Goal: Task Accomplishment & Management: Manage account settings

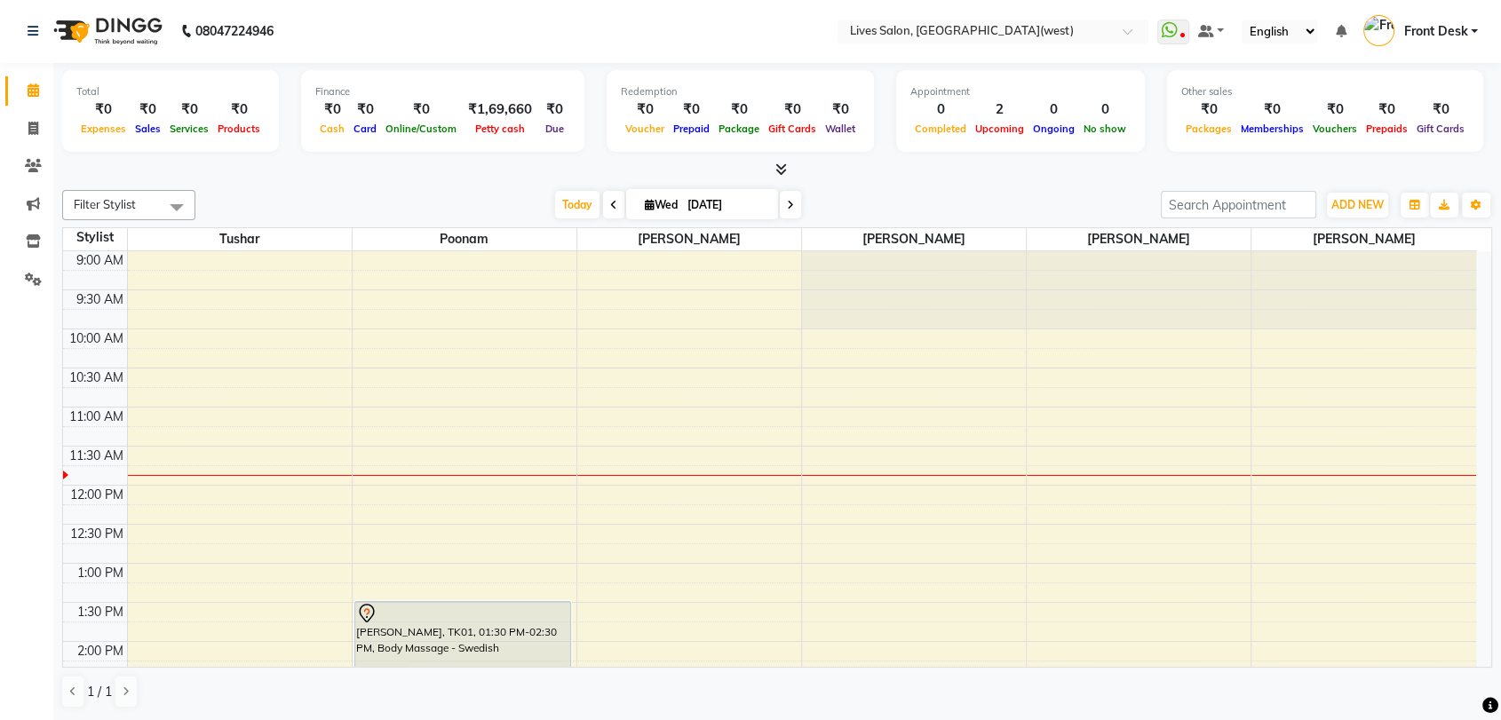
scroll to position [1, 0]
click at [33, 124] on icon at bounding box center [33, 128] width 10 height 13
select select "service"
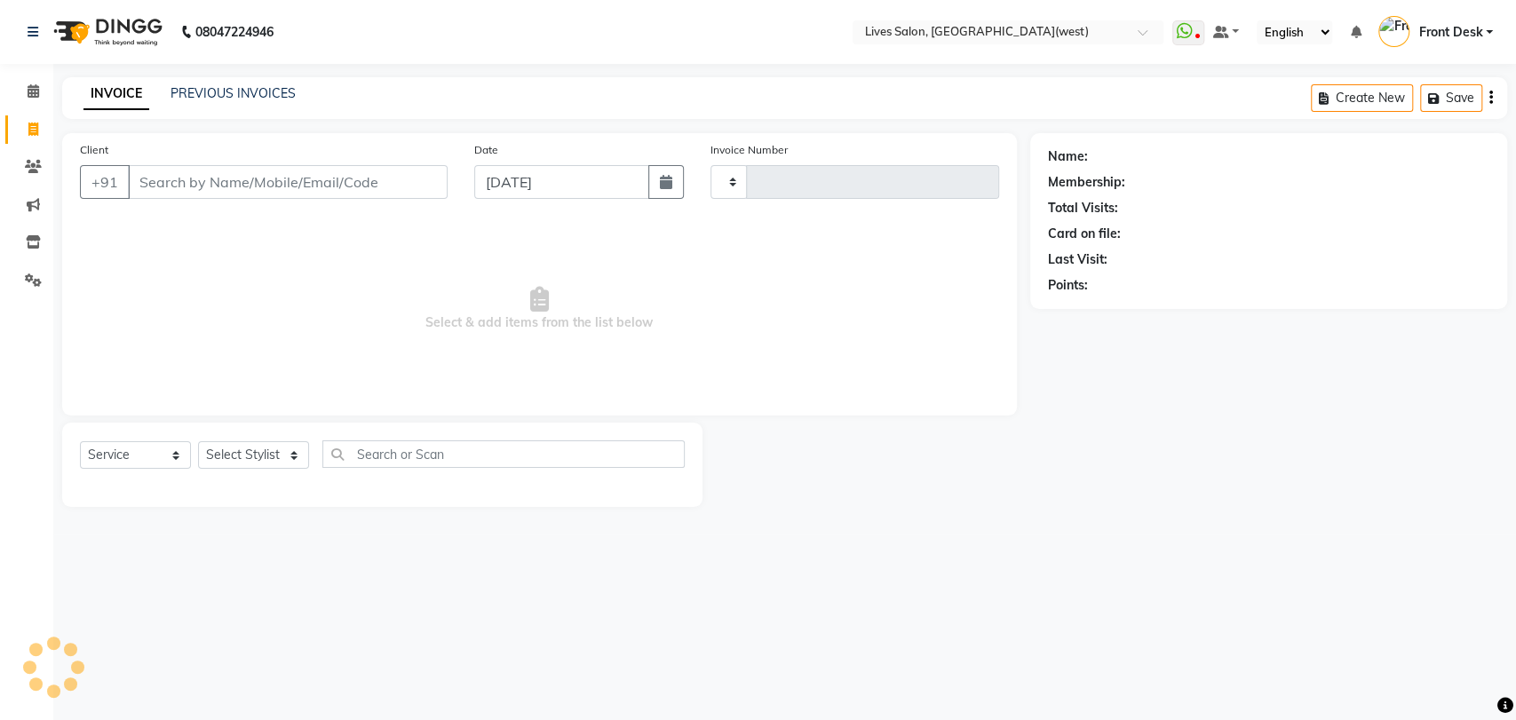
type input "1024"
select select "4342"
click at [28, 99] on span at bounding box center [33, 92] width 31 height 20
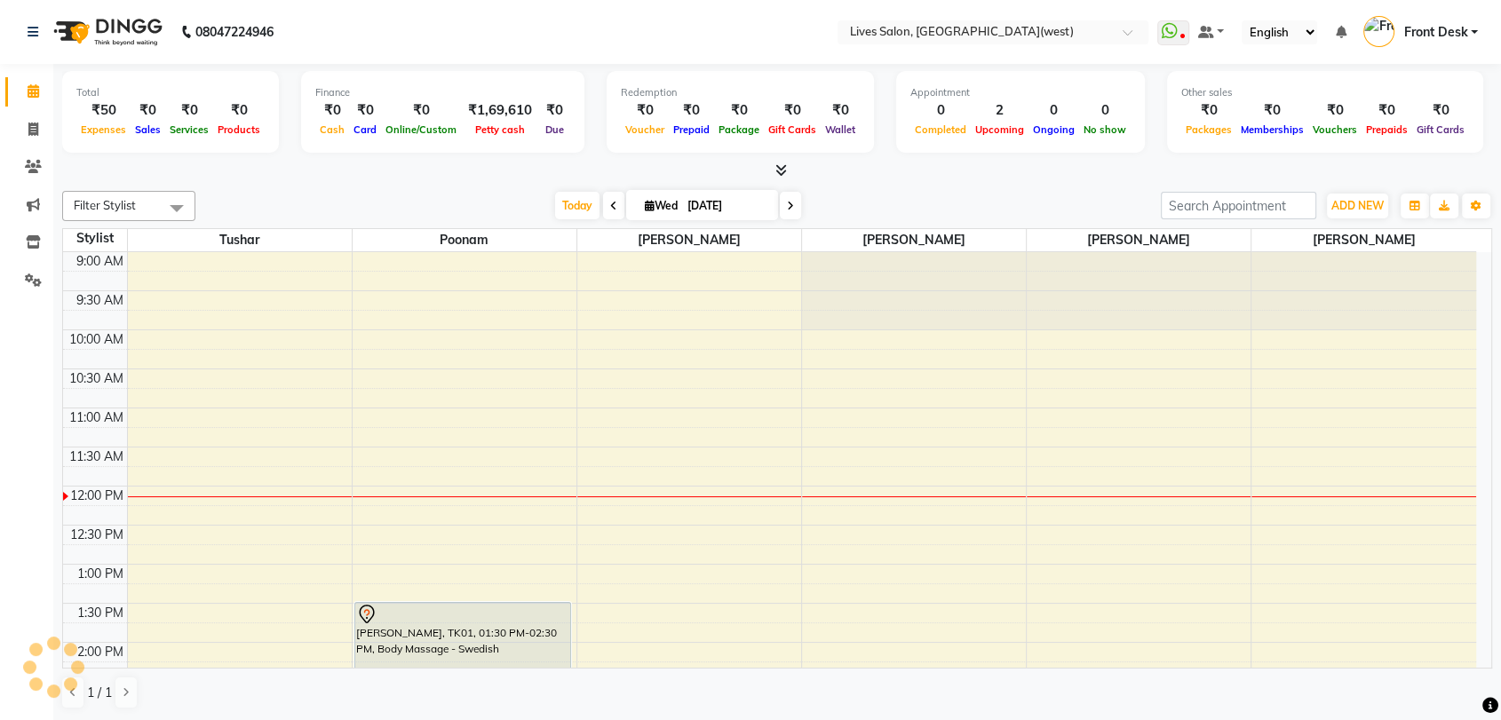
scroll to position [234, 0]
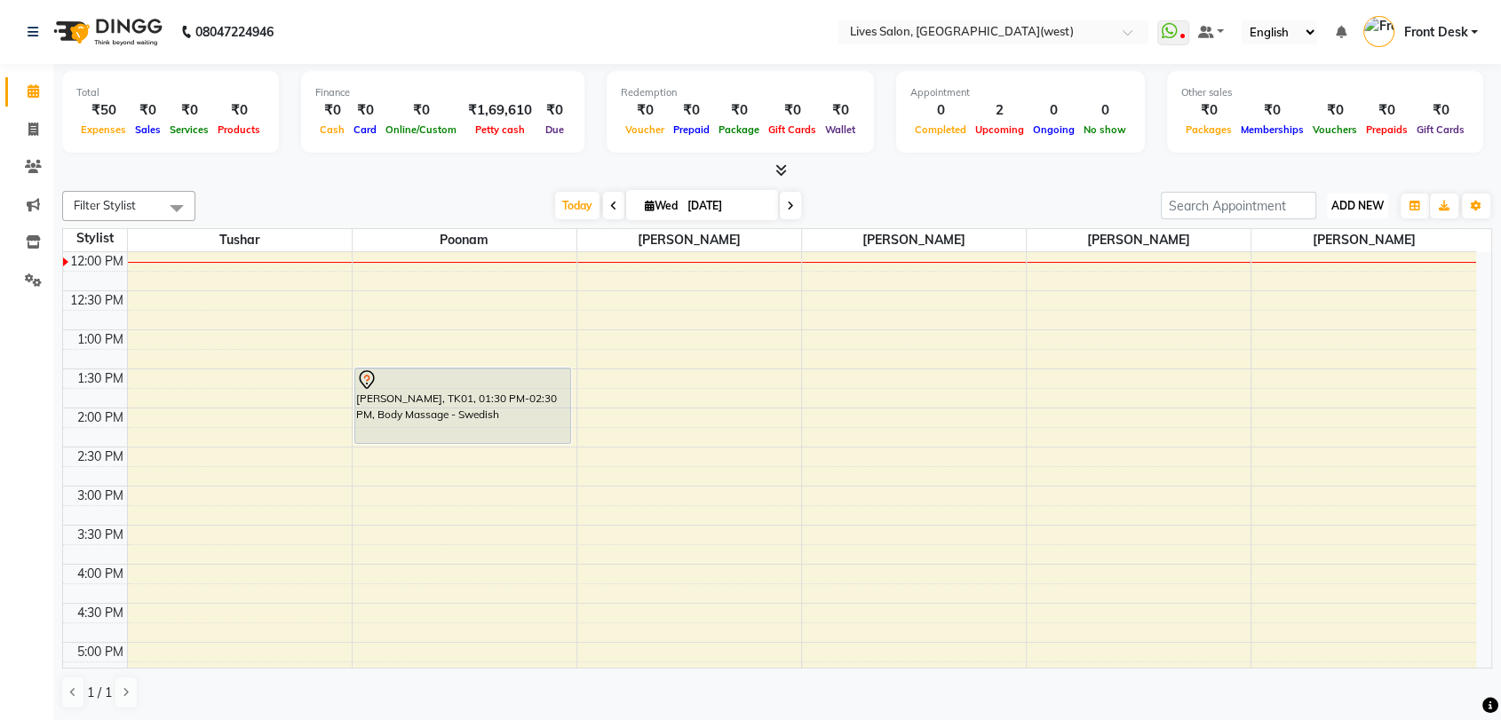
click at [1360, 204] on span "ADD NEW" at bounding box center [1357, 205] width 52 height 13
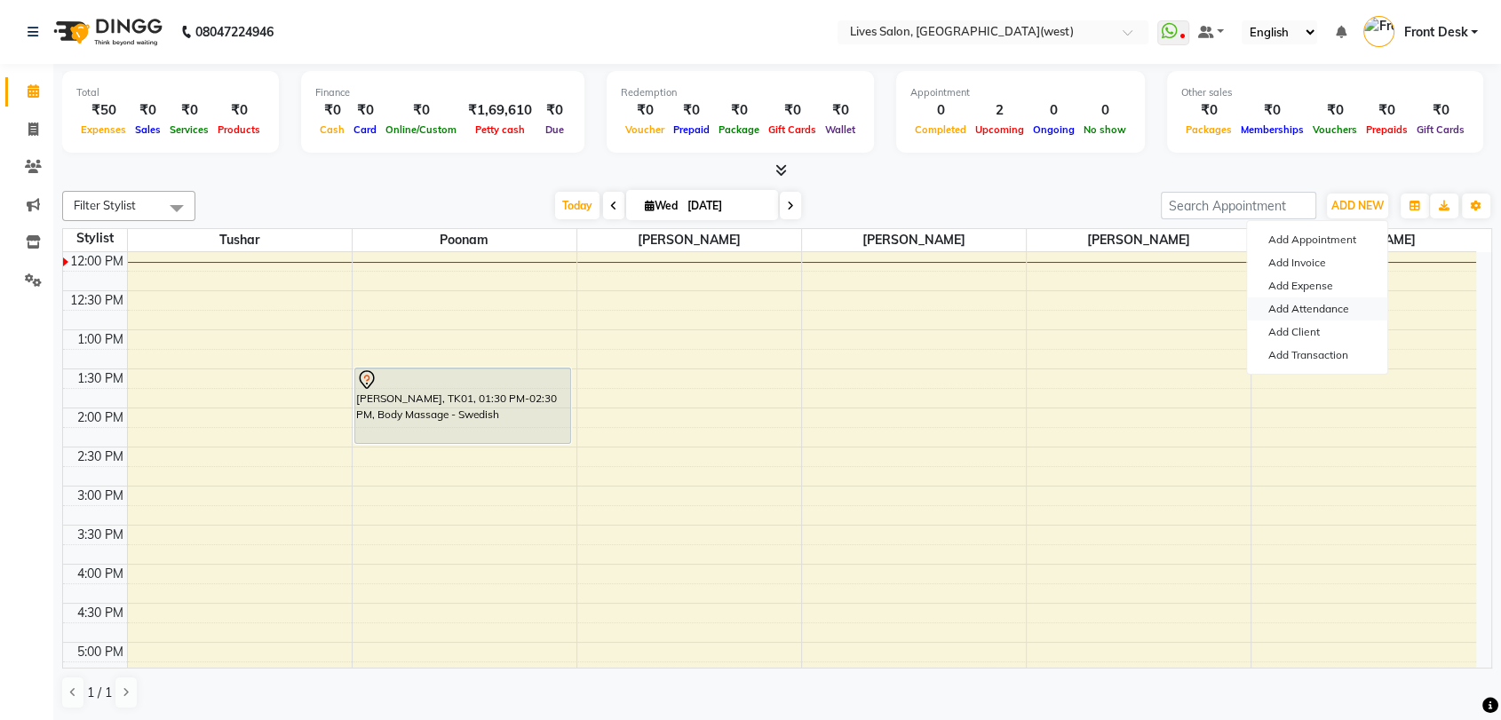
click at [1348, 316] on link "Add Attendance" at bounding box center [1317, 308] width 140 height 23
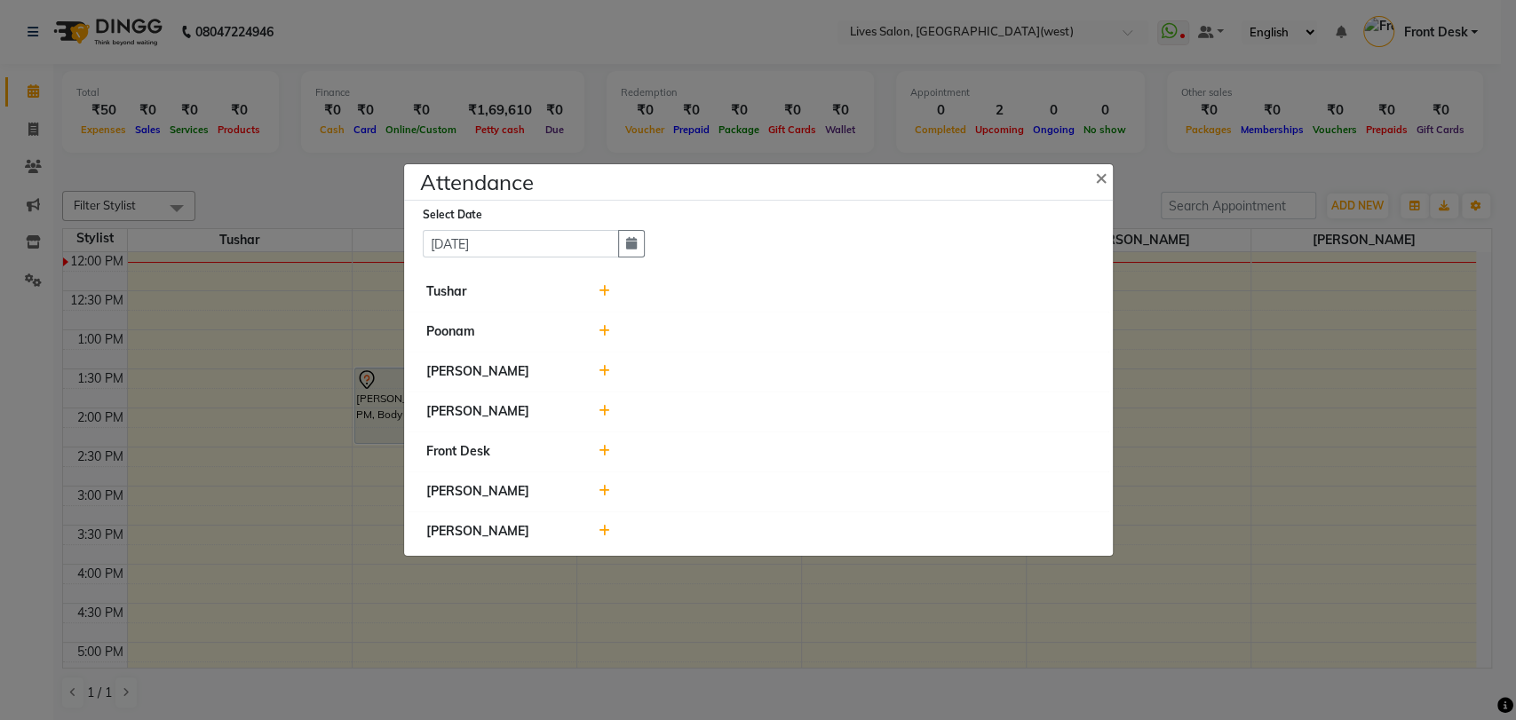
click at [602, 368] on icon at bounding box center [604, 371] width 12 height 12
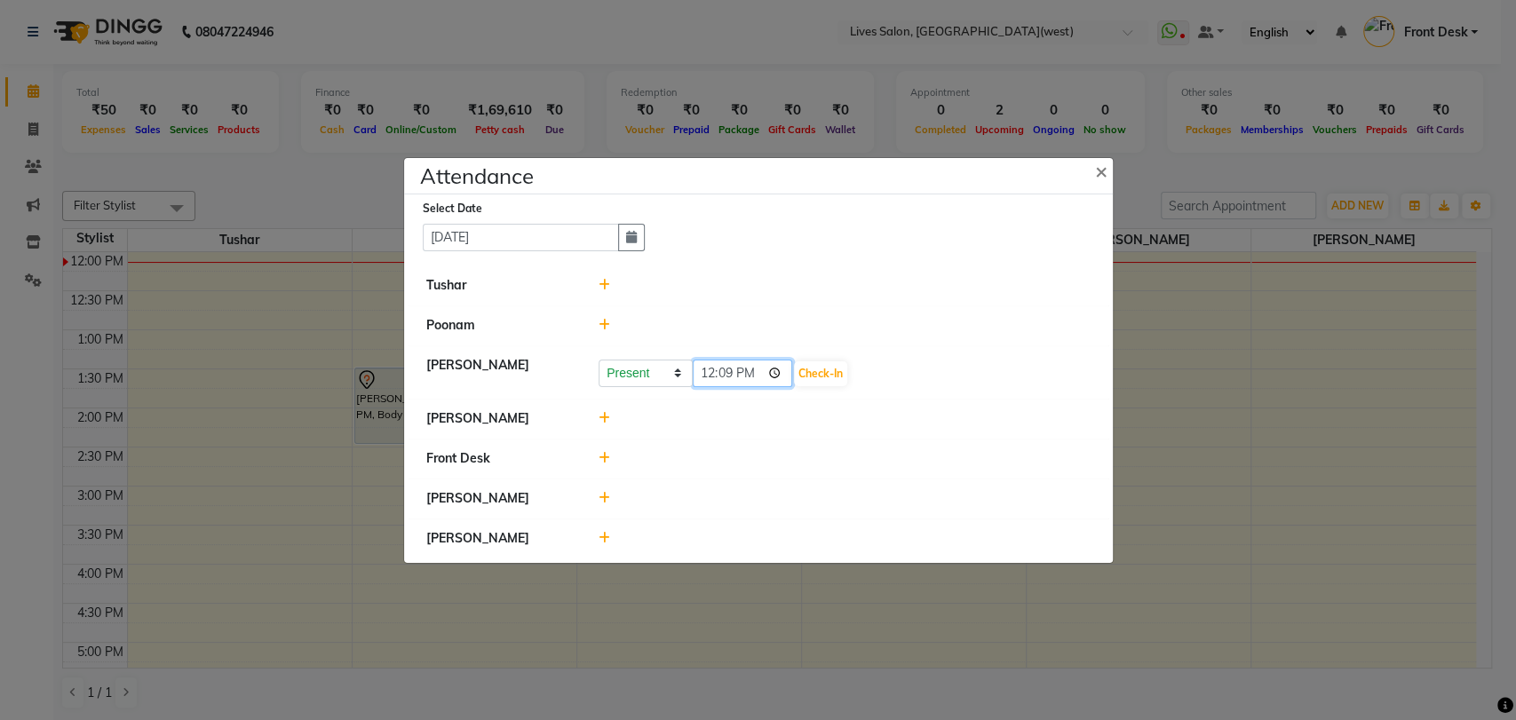
click at [710, 369] on input "12:09" at bounding box center [742, 374] width 99 height 28
type input "10:35"
click at [804, 376] on button "Check-In" at bounding box center [820, 373] width 53 height 25
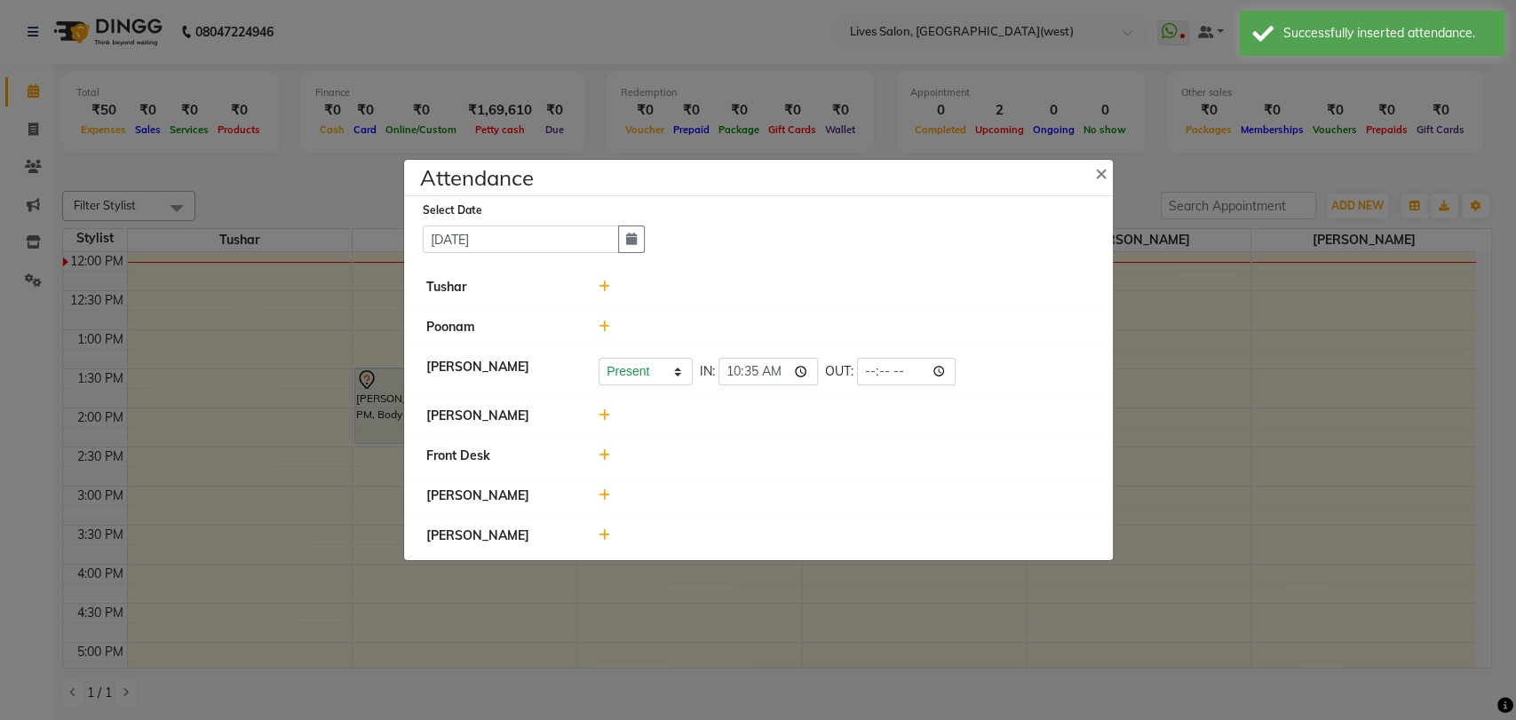
click at [600, 414] on icon at bounding box center [604, 415] width 12 height 12
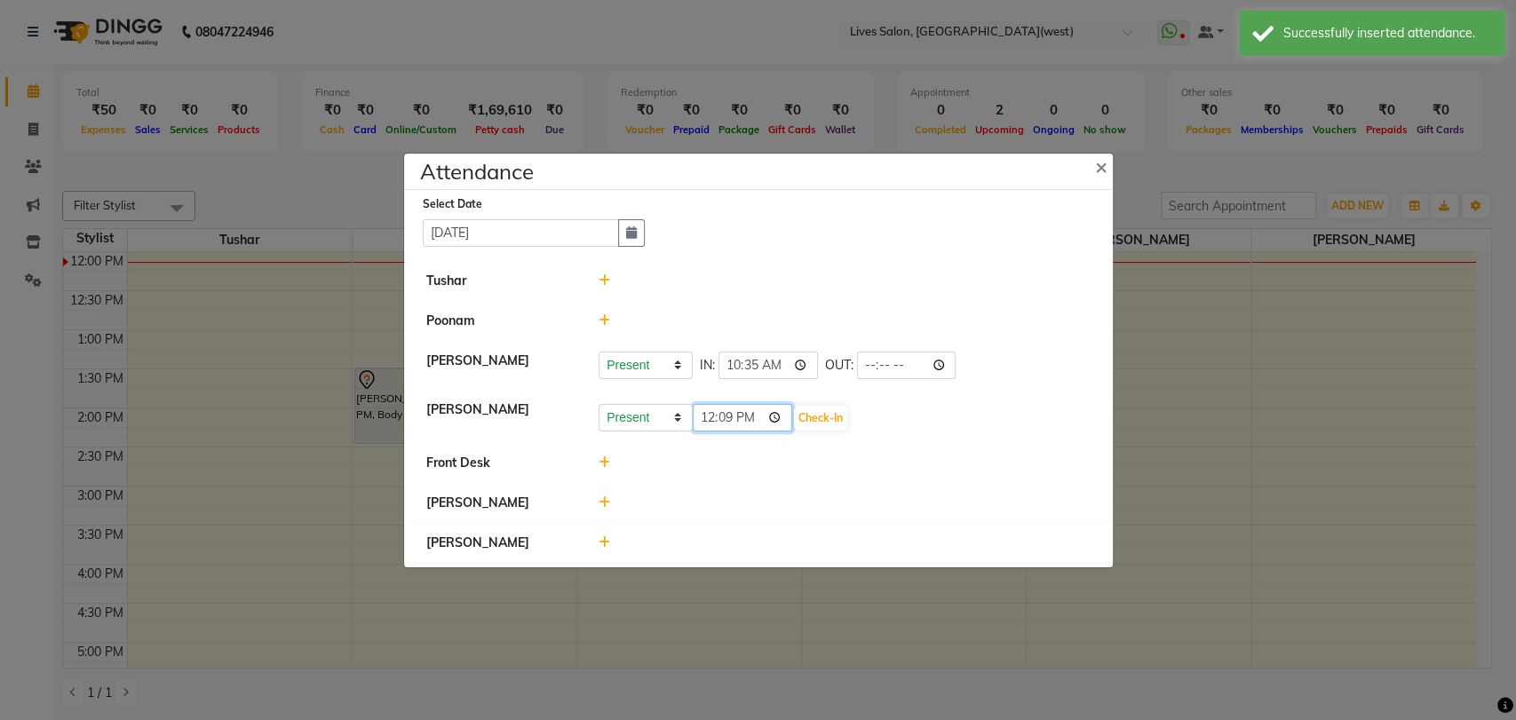
click at [706, 418] on input "12:09" at bounding box center [742, 418] width 99 height 28
type input "11:15"
click at [810, 420] on button "Check-In" at bounding box center [820, 418] width 53 height 25
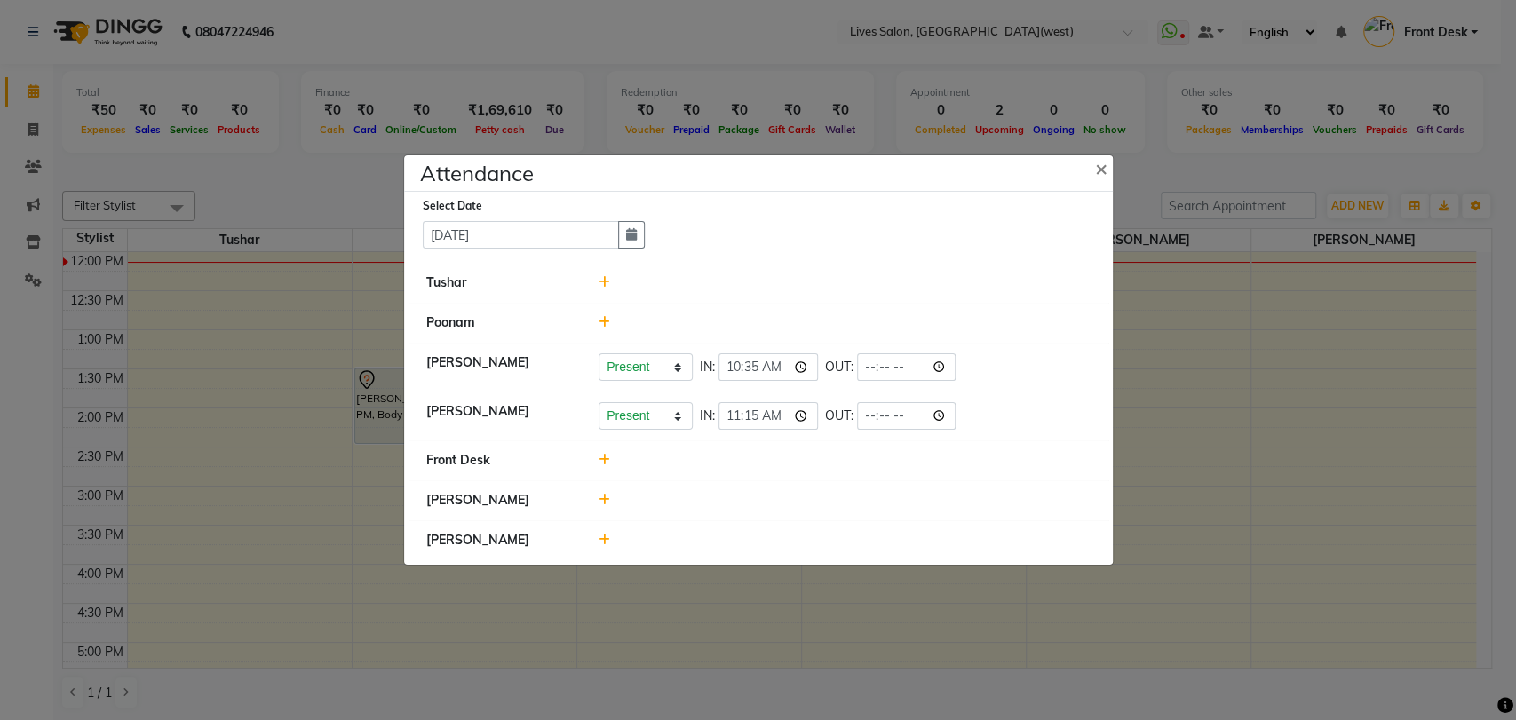
click at [598, 539] on icon at bounding box center [604, 540] width 12 height 12
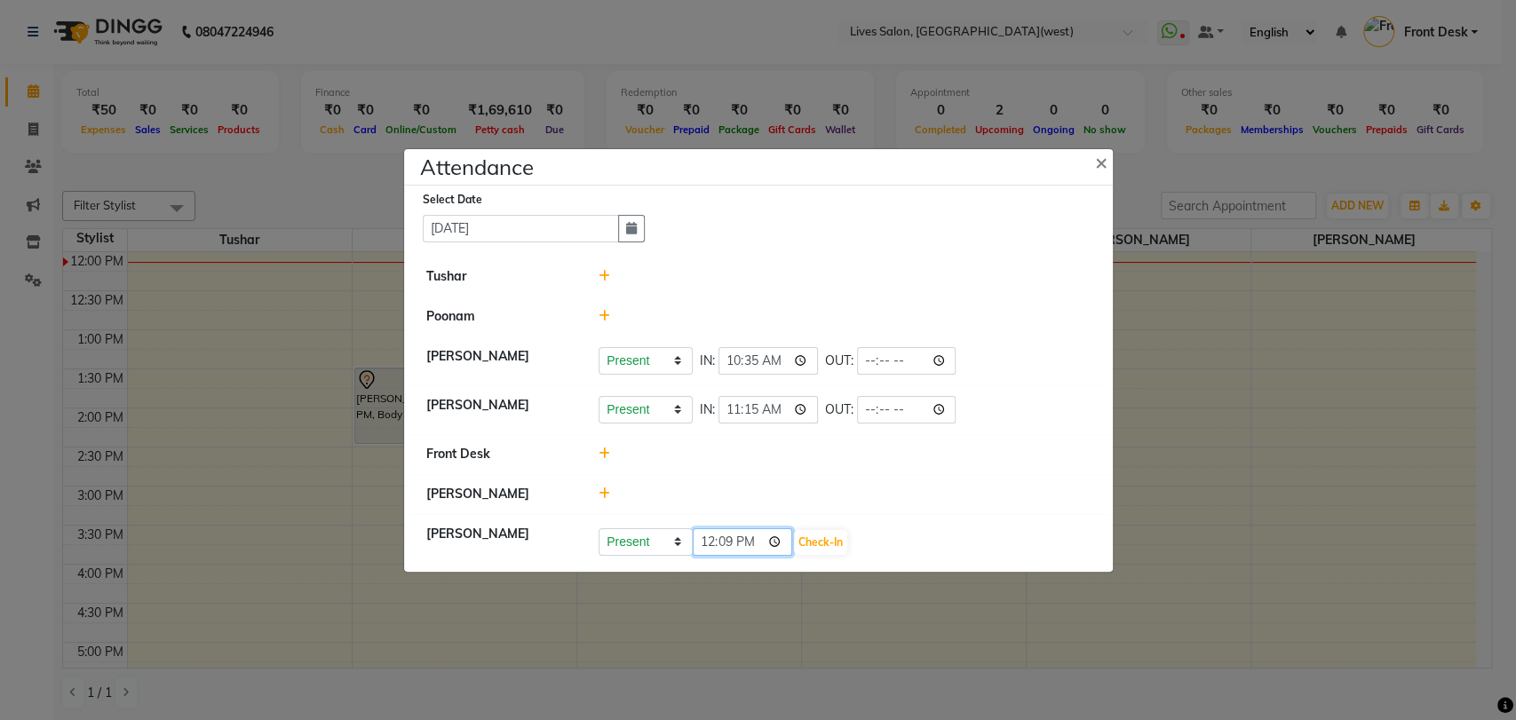
click at [710, 539] on input "12:09" at bounding box center [742, 542] width 99 height 28
type input "11:30"
click at [805, 544] on button "Check-In" at bounding box center [820, 542] width 53 height 25
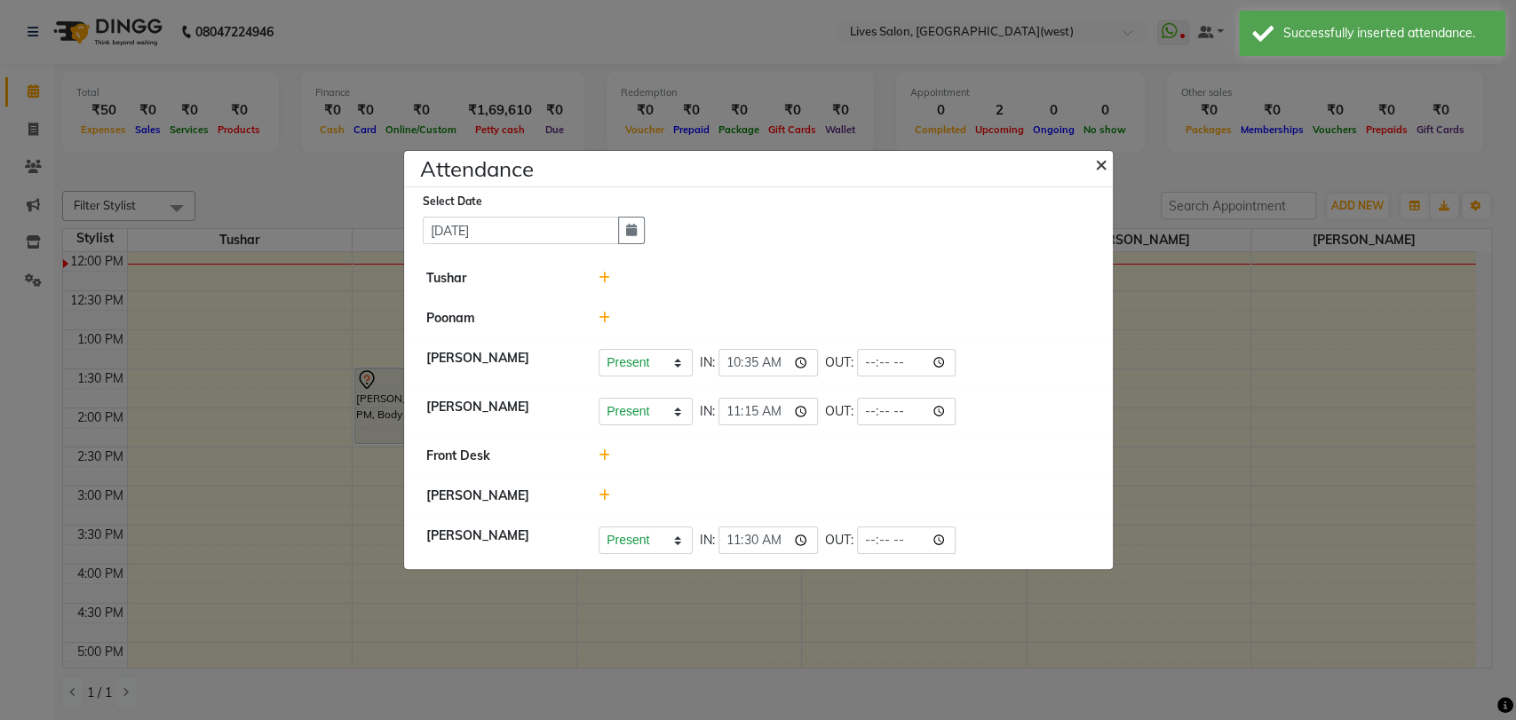
click at [1099, 163] on span "×" at bounding box center [1101, 163] width 12 height 27
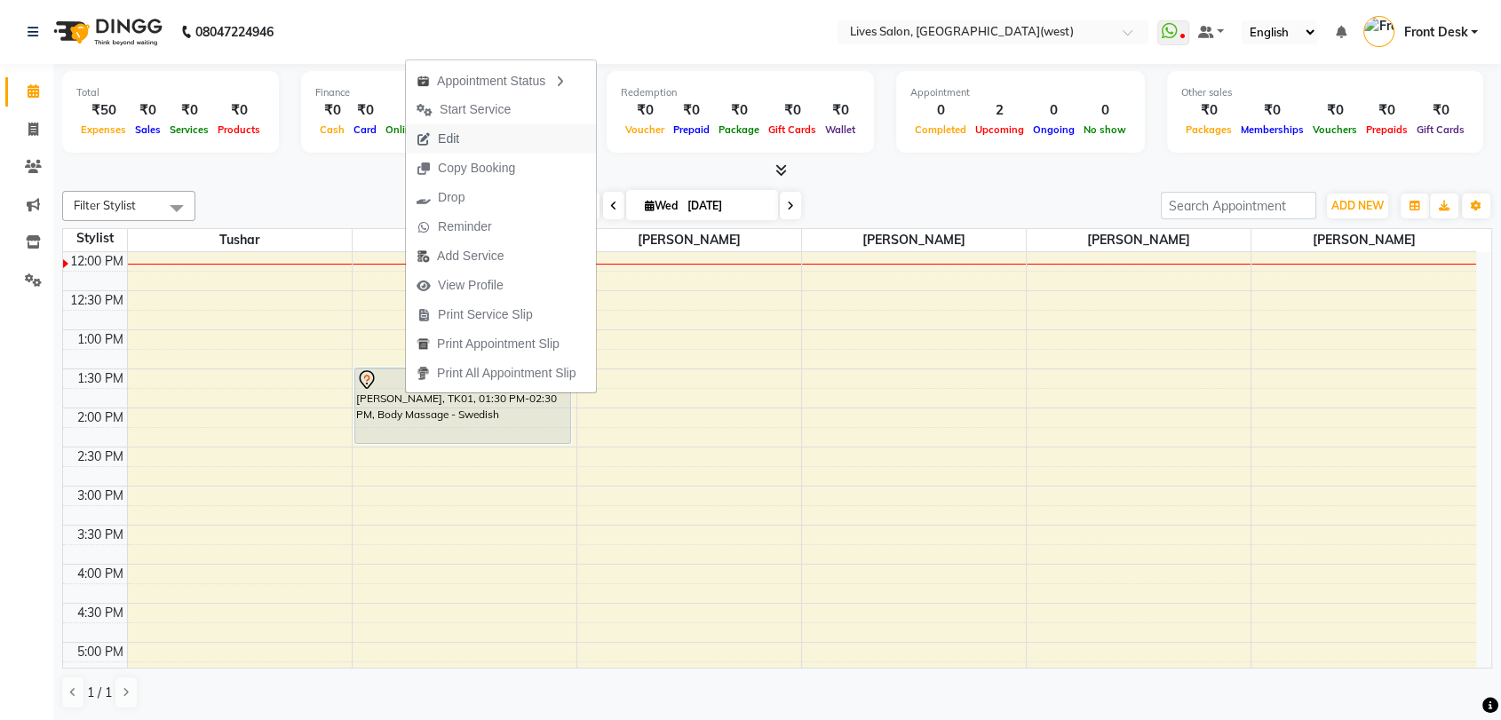
click at [461, 143] on span "Edit" at bounding box center [438, 138] width 64 height 29
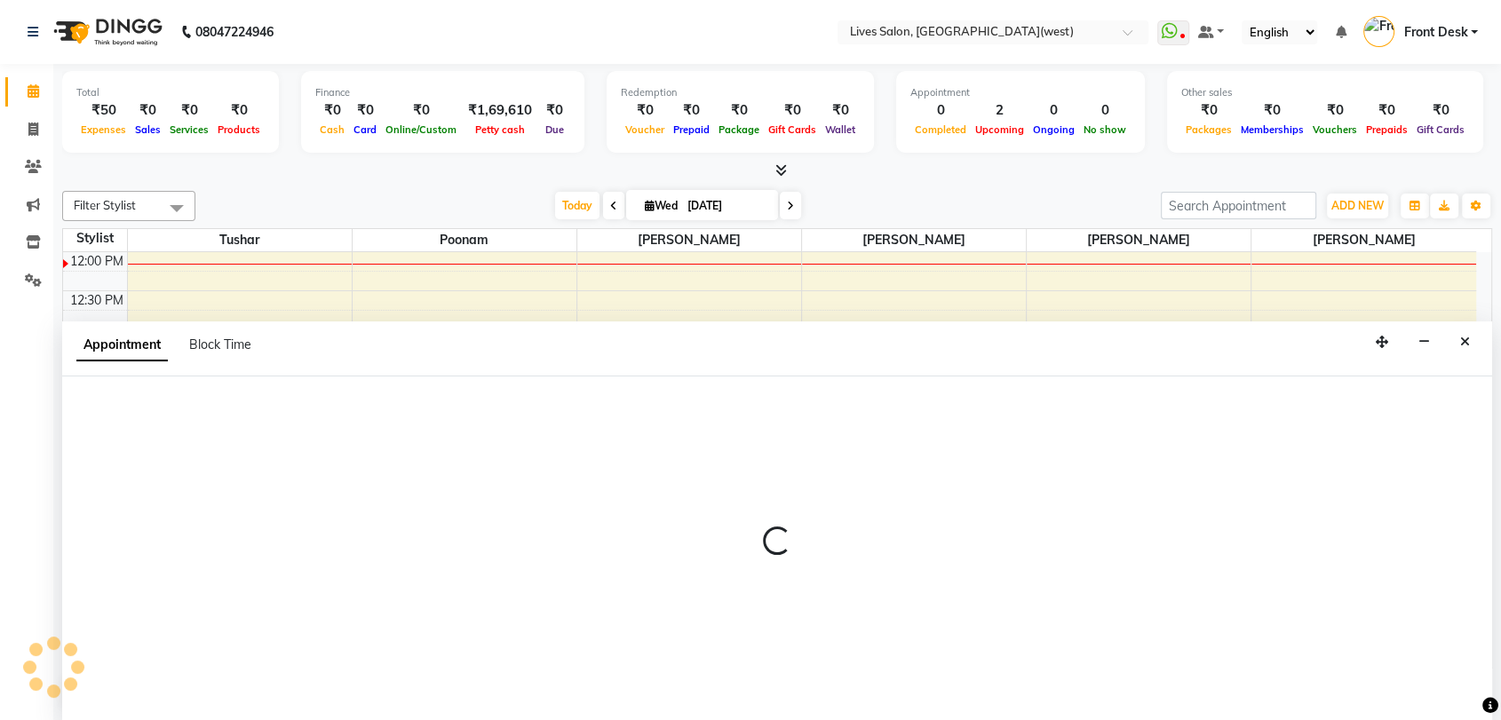
scroll to position [1, 0]
select select "tentative"
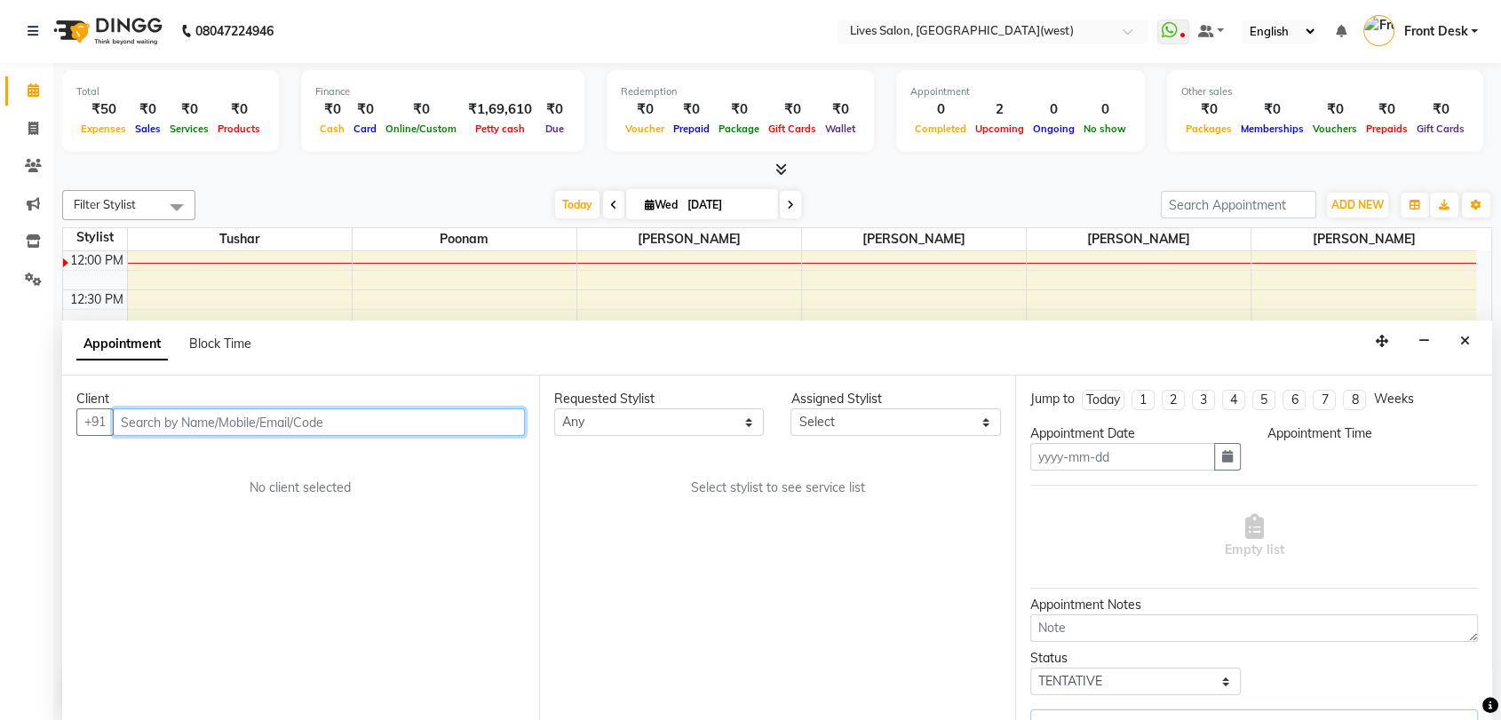
type input "[DATE]"
select select "24005"
select select "810"
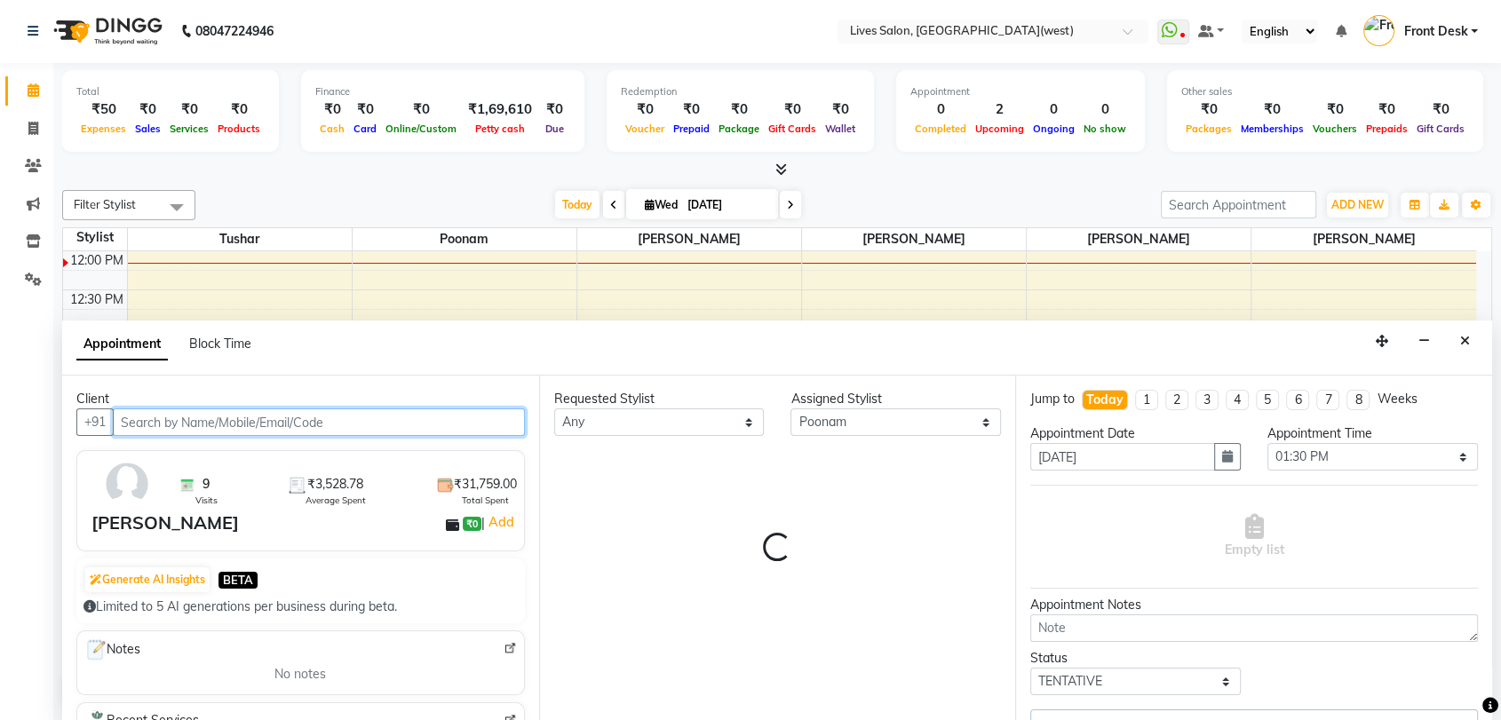
scroll to position [234, 0]
select select "1875"
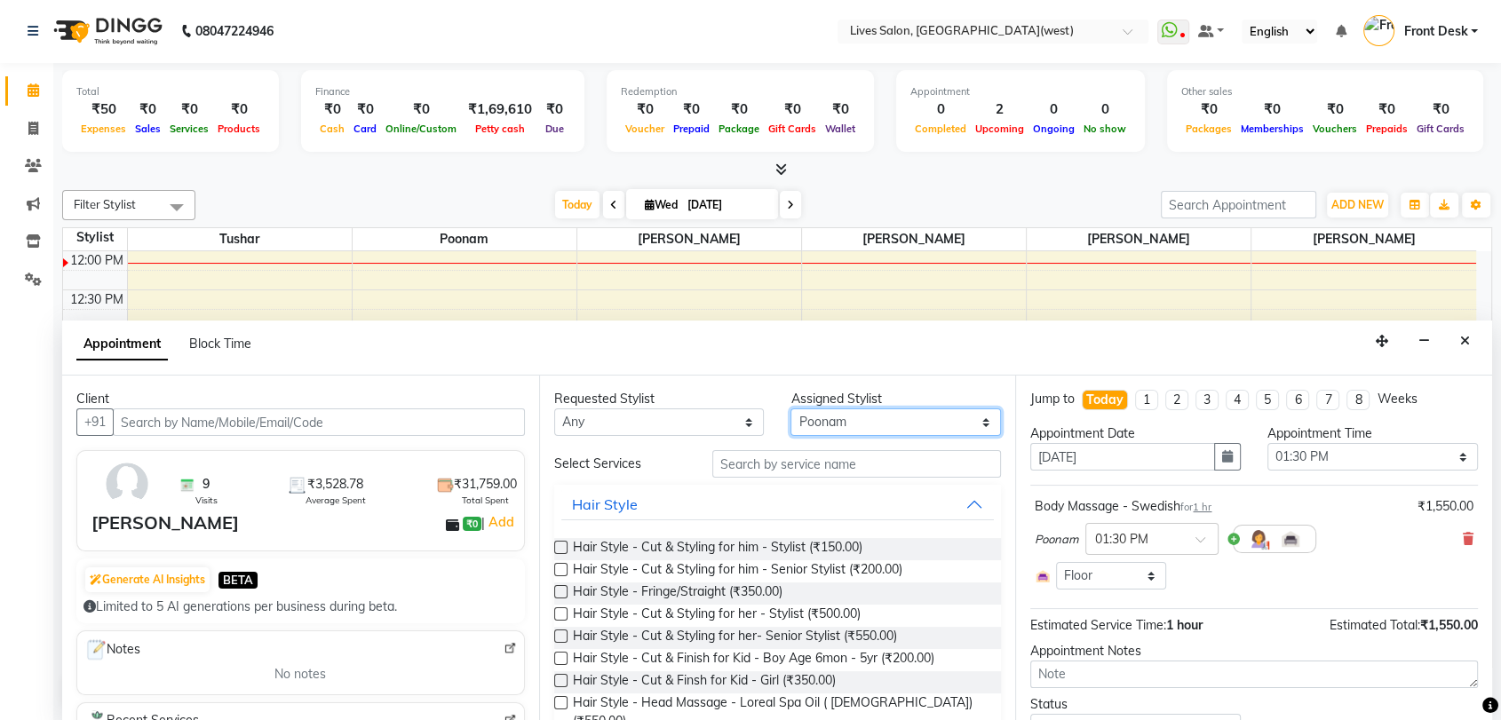
click at [829, 415] on select "Select [PERSON_NAME] [PERSON_NAME] [PERSON_NAME] [PERSON_NAME] [PERSON_NAME]" at bounding box center [895, 422] width 210 height 28
select select "26838"
click at [790, 408] on select "Select [PERSON_NAME] [PERSON_NAME] [PERSON_NAME] [PERSON_NAME] [PERSON_NAME]" at bounding box center [895, 422] width 210 height 28
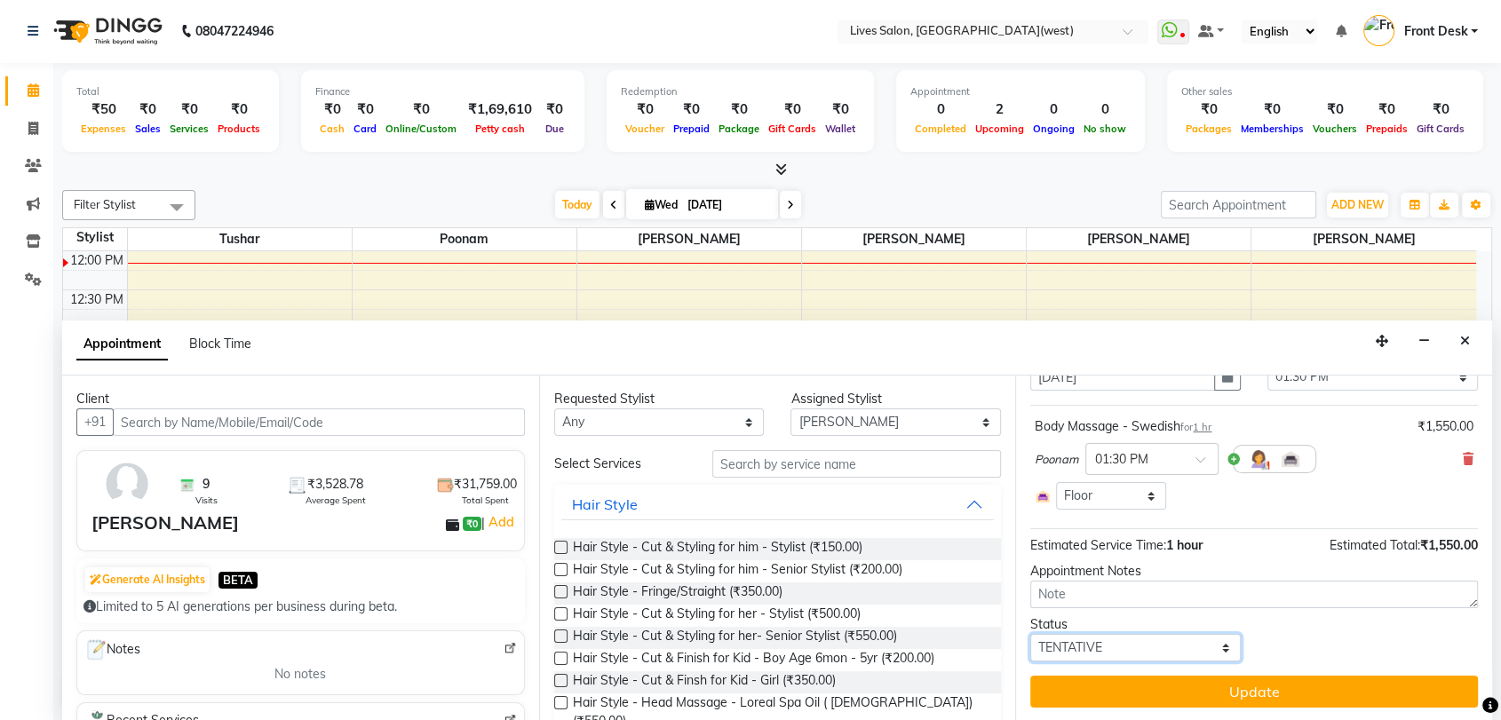
click at [1142, 653] on select "Select TENTATIVE CONFIRM CHECK-IN UPCOMING" at bounding box center [1135, 648] width 210 height 28
select select "confirm booking"
click at [1030, 634] on select "Select TENTATIVE CONFIRM CHECK-IN UPCOMING" at bounding box center [1135, 648] width 210 height 28
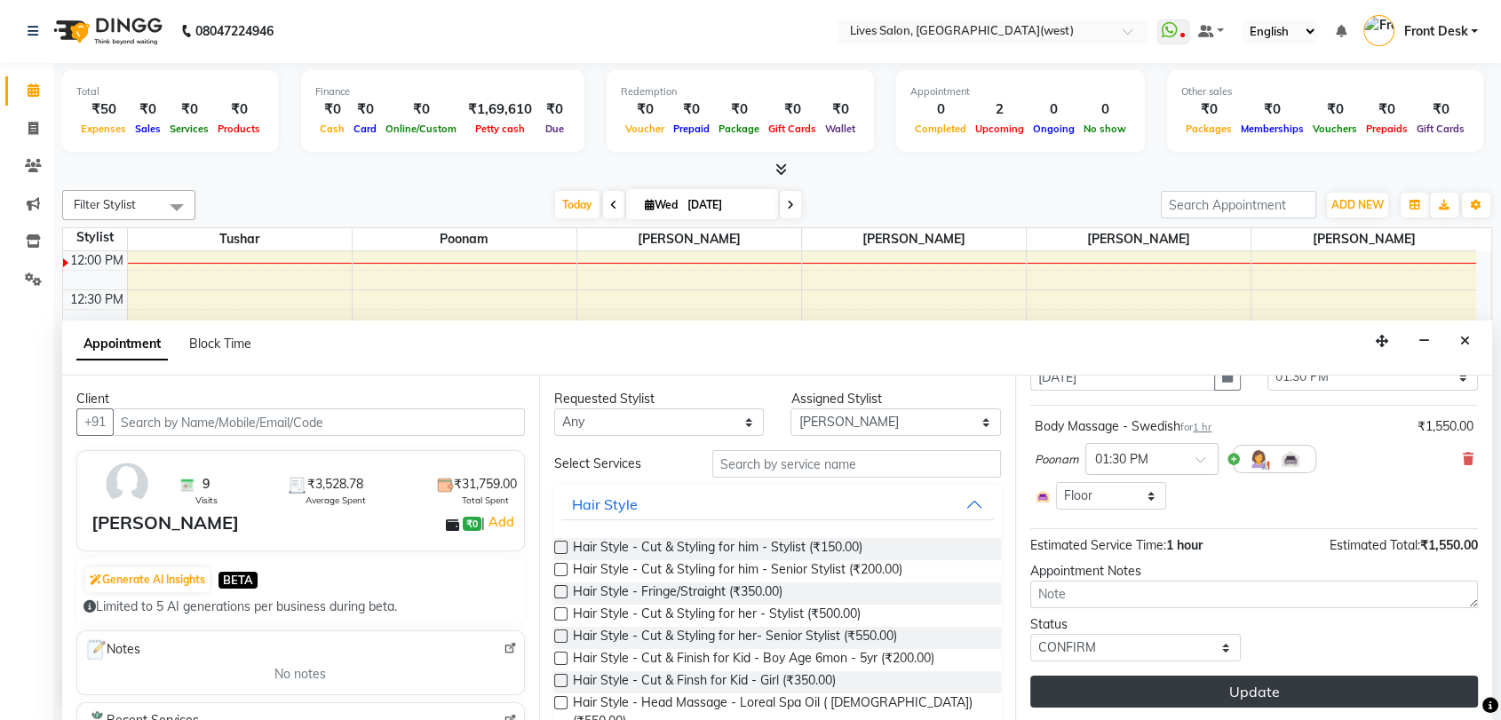
click at [1201, 689] on button "Update" at bounding box center [1254, 692] width 448 height 32
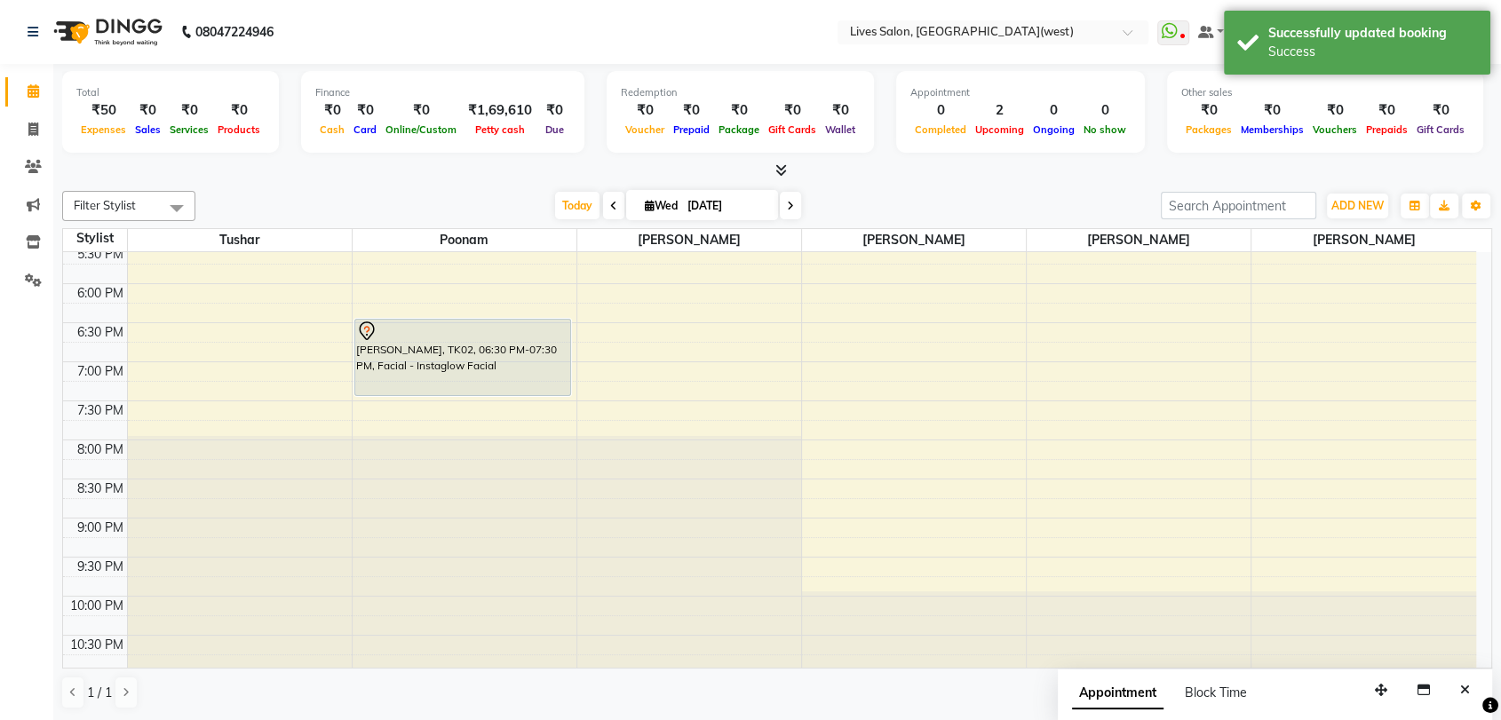
scroll to position [0, 0]
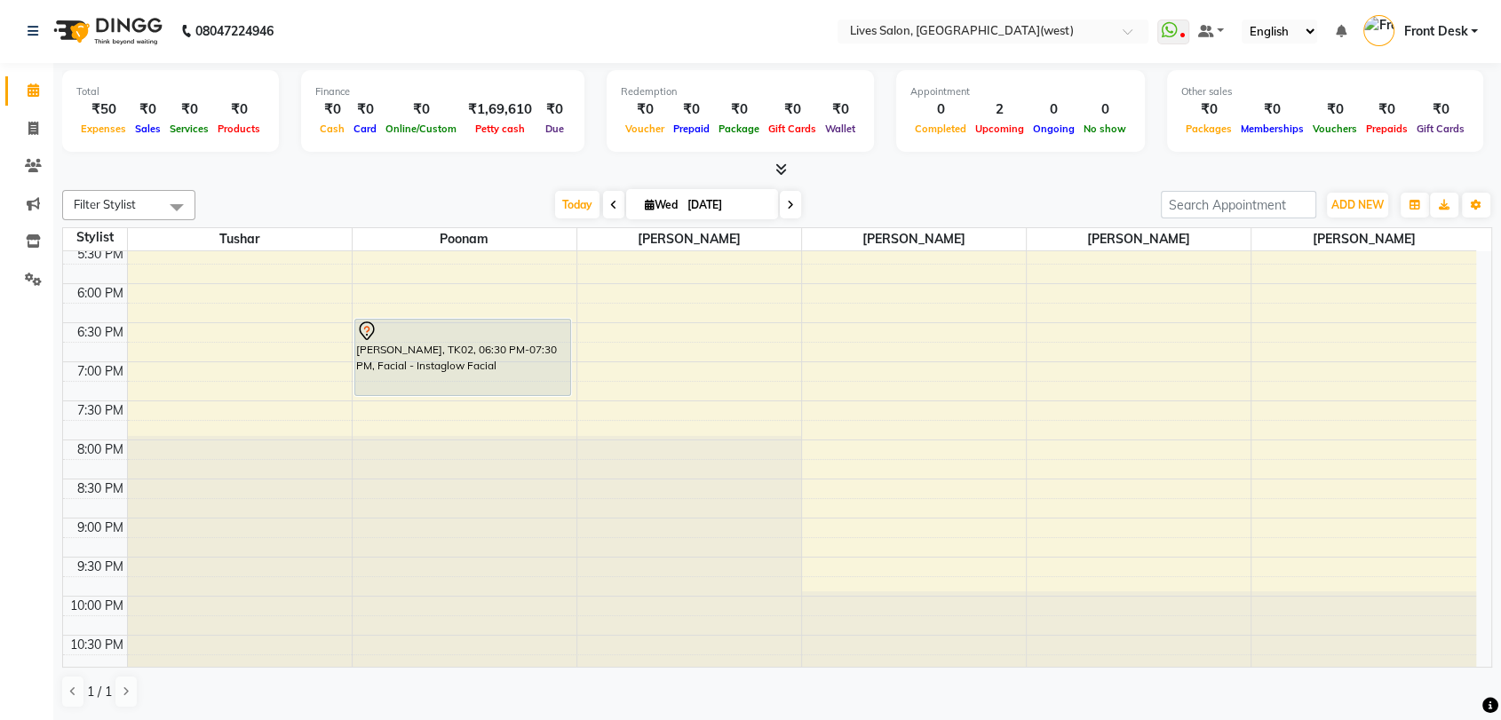
scroll to position [671, 0]
